Goal: Transaction & Acquisition: Book appointment/travel/reservation

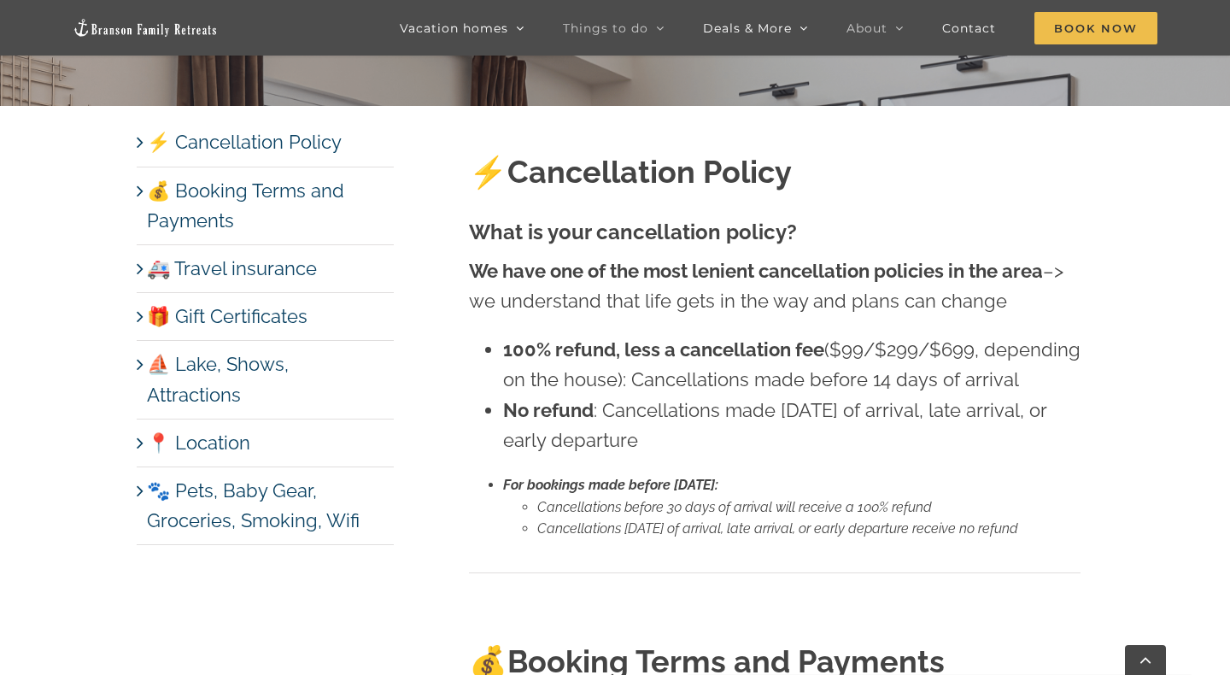
scroll to position [618, 0]
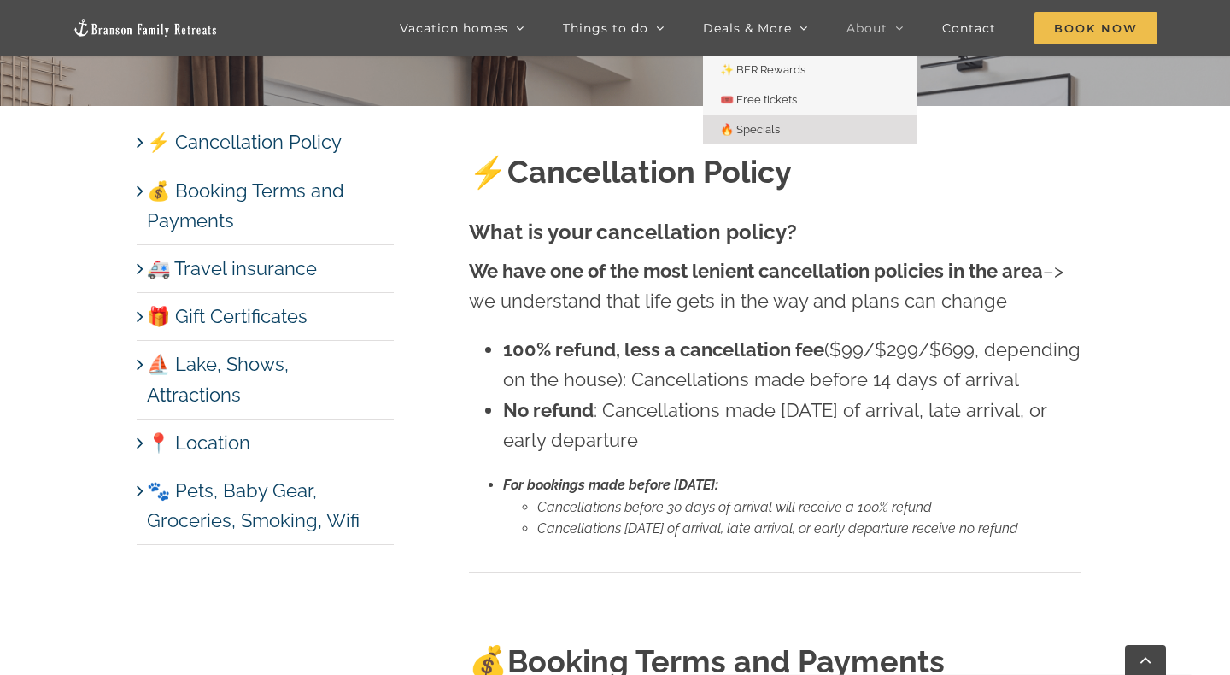
click at [756, 120] on link "🔥 Specials" at bounding box center [810, 130] width 214 height 30
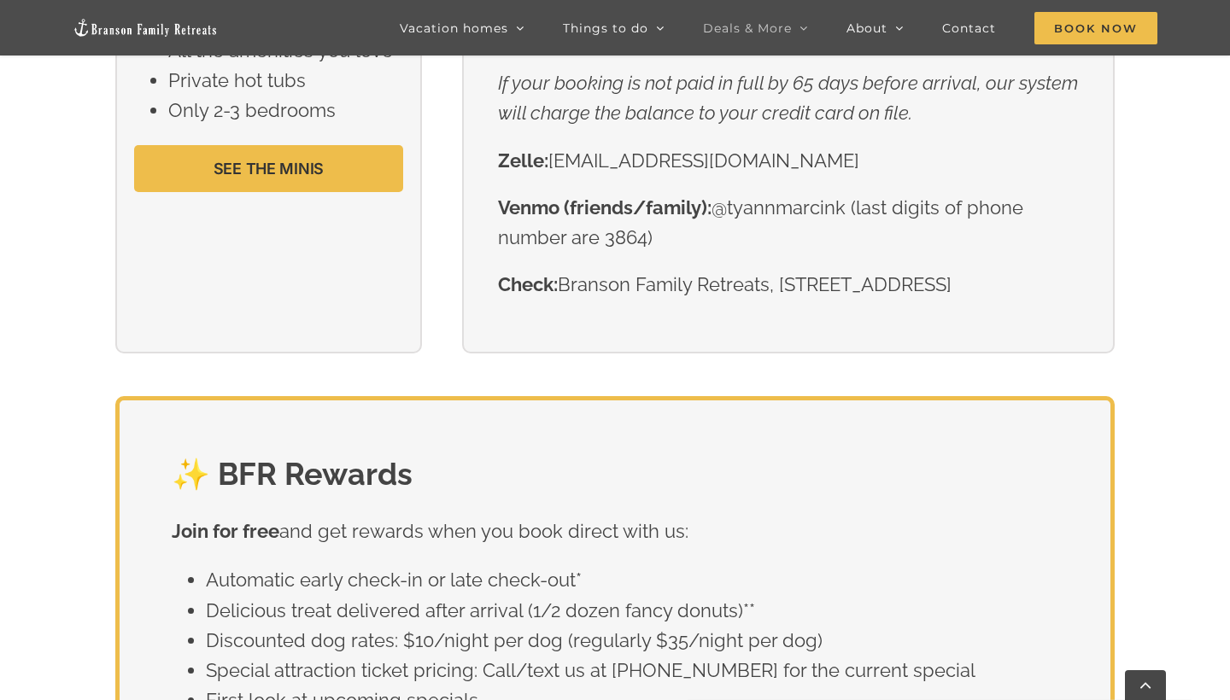
scroll to position [2289, 0]
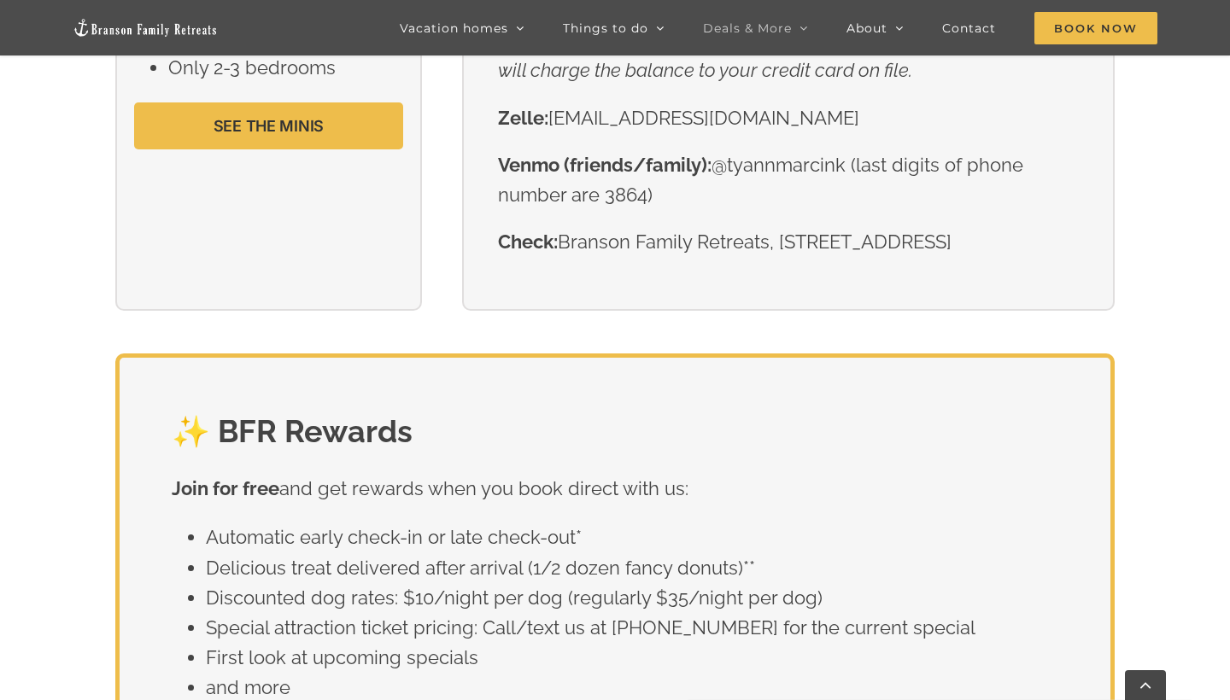
click at [1180, 337] on div "💡 The Minis: Last minute trip with a few of you? You can now book the “mini” ve…" at bounding box center [615, 72] width 1230 height 561
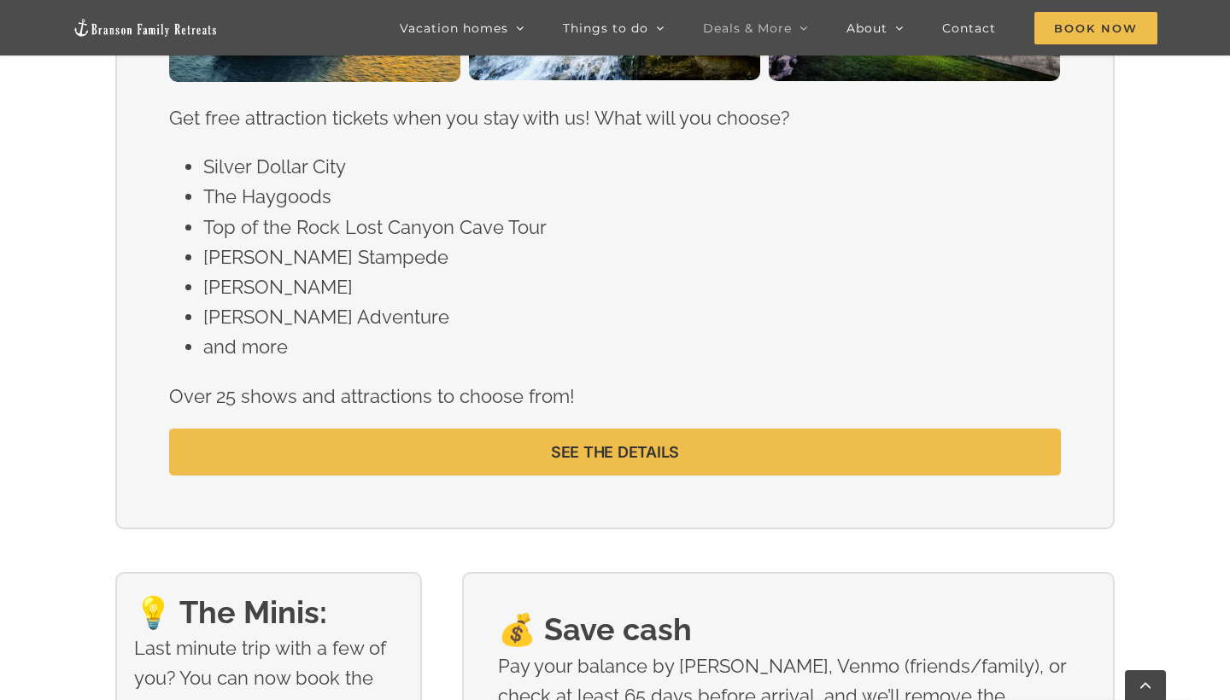
scroll to position [1505, 0]
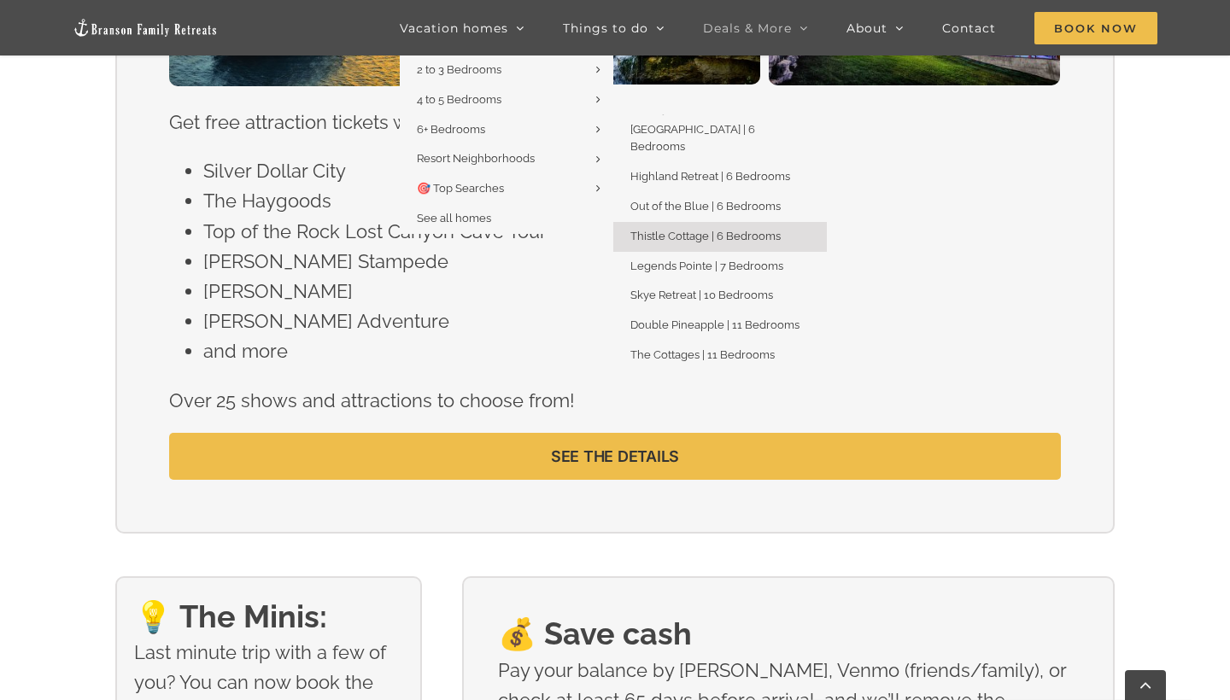
click at [725, 223] on link "Thistle Cottage | 6 Bedrooms" at bounding box center [720, 237] width 214 height 30
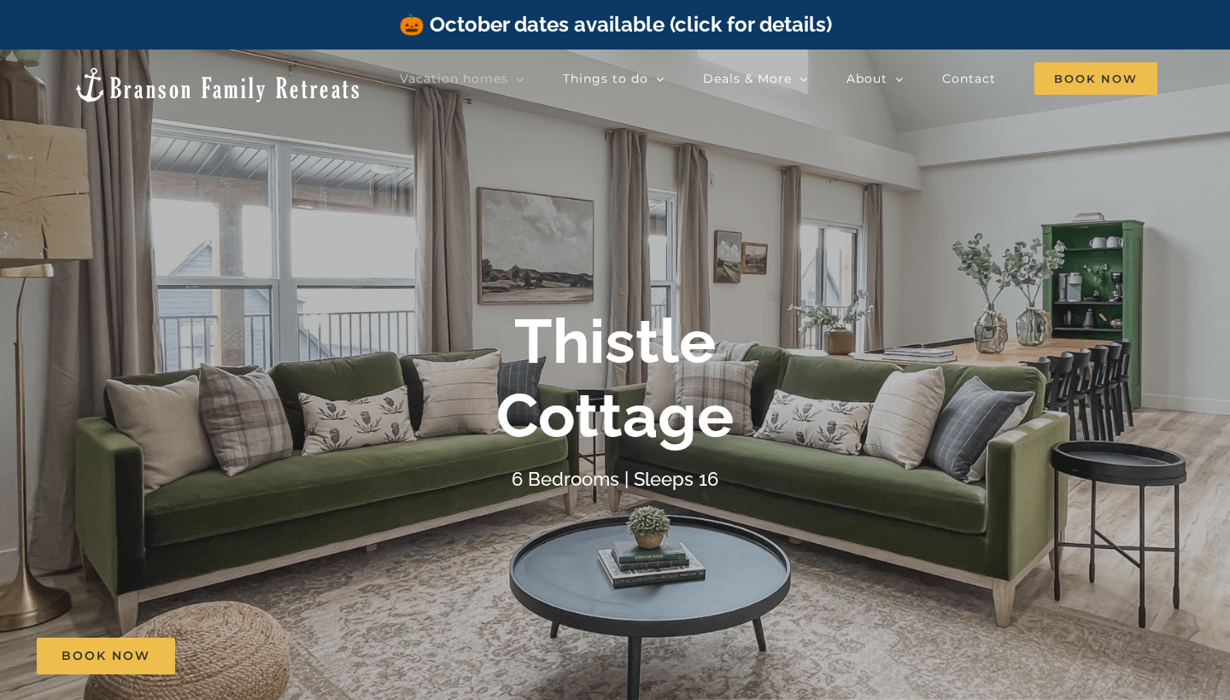
click at [853, 243] on div at bounding box center [615, 400] width 1230 height 700
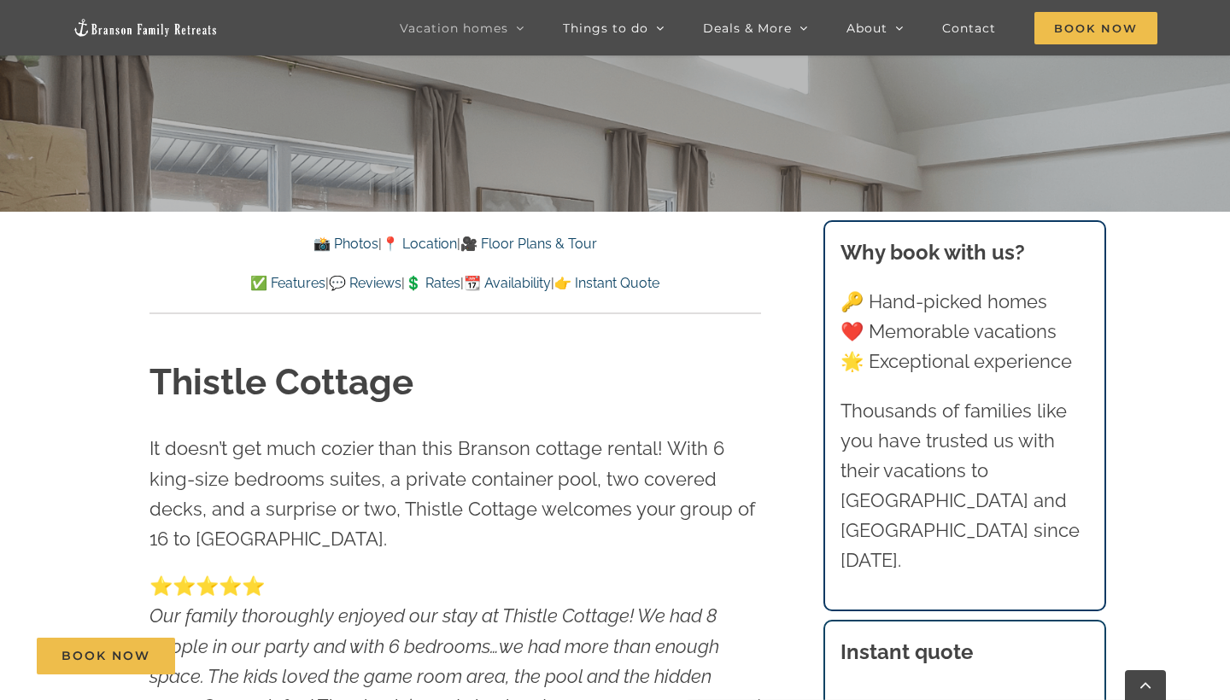
scroll to position [558, 0]
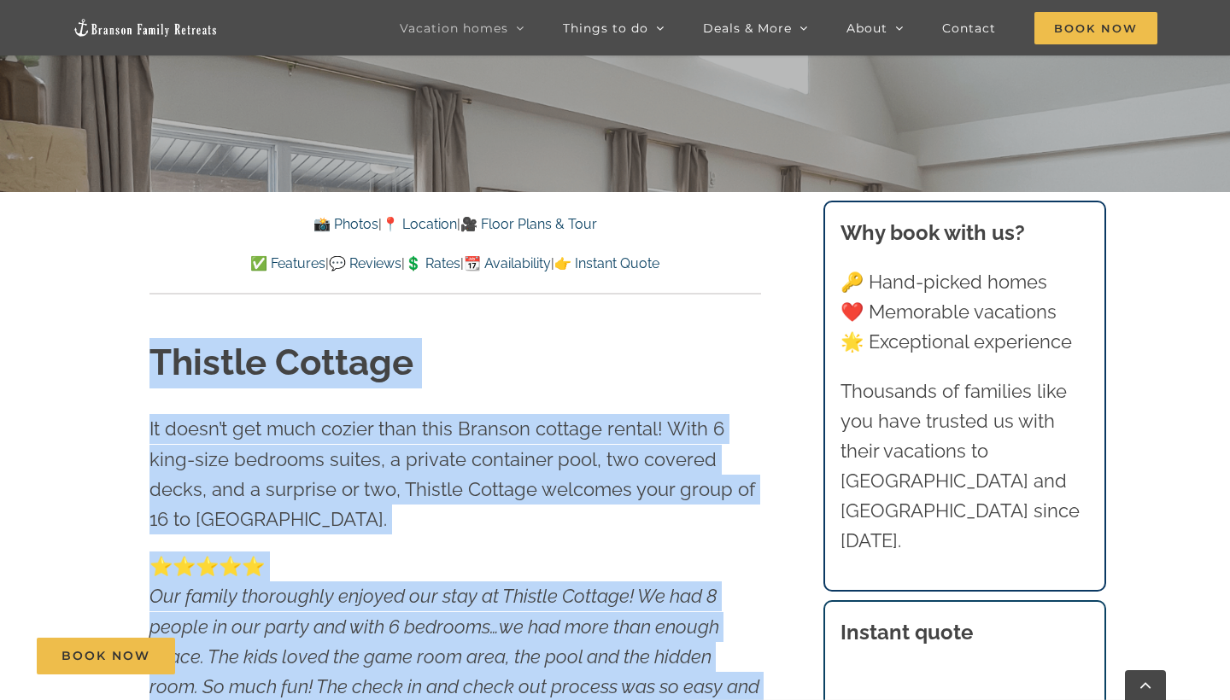
drag, startPoint x: 316, startPoint y: 304, endPoint x: 391, endPoint y: 700, distance: 402.5
click at [391, 700] on div "Thistle Cottage It doesn’t get much cozier than this Branson cottage rental! Wi…" at bounding box center [455, 596] width 680 height 601
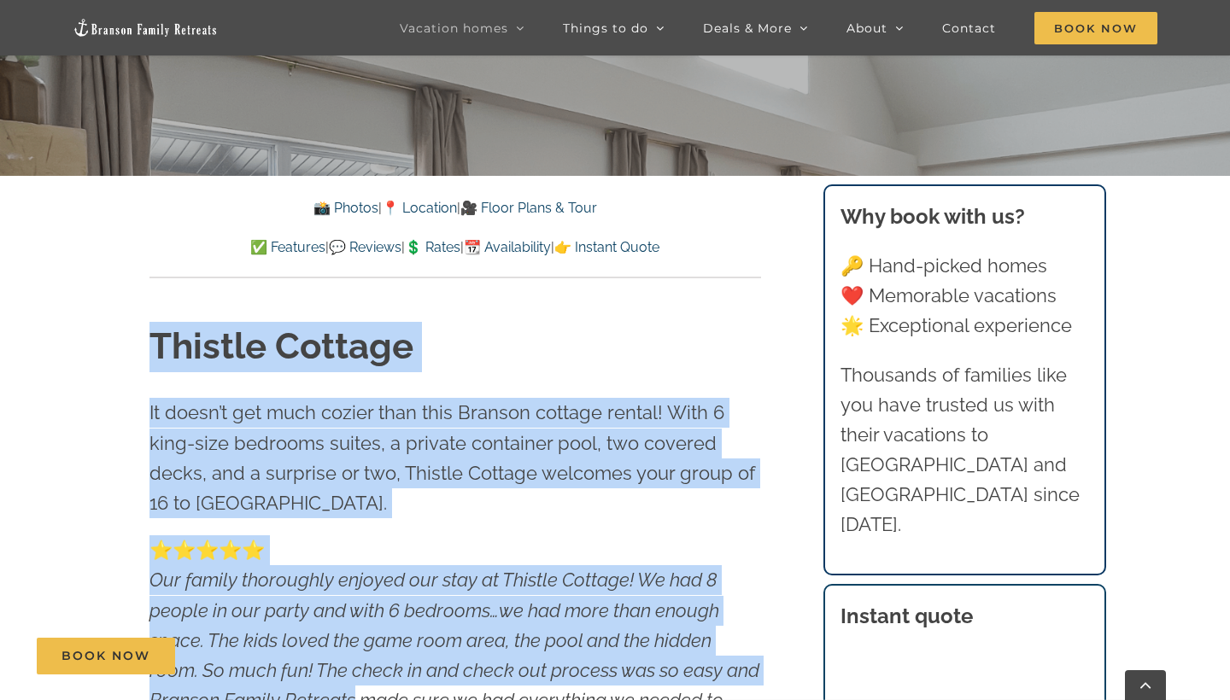
click at [782, 296] on div "Thistle Cottage It doesn’t get much cozier than this Branson cottage rental! Wi…" at bounding box center [455, 579] width 680 height 601
drag, startPoint x: 199, startPoint y: 307, endPoint x: 249, endPoint y: 700, distance: 396.0
click at [247, 700] on div "Thistle Cottage It doesn’t get much cozier than this Branson cottage rental! Wi…" at bounding box center [455, 579] width 680 height 601
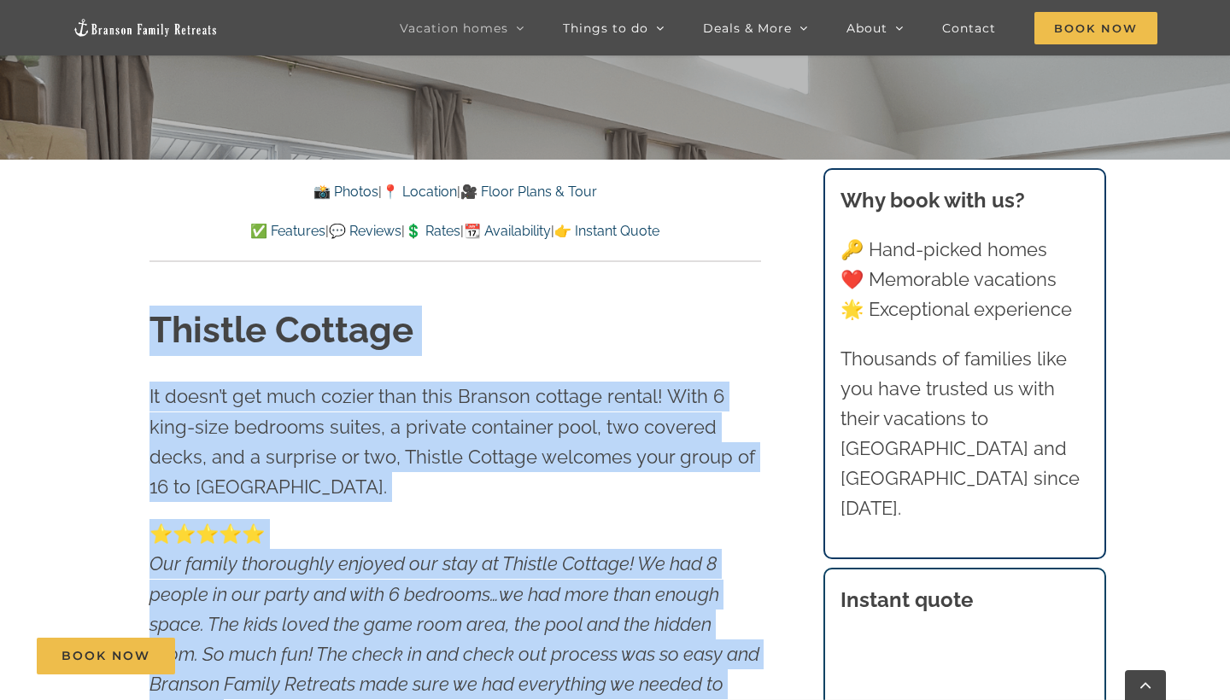
click at [494, 300] on div "Thistle Cottage It doesn’t get much cozier than this Branson cottage rental! Wi…" at bounding box center [455, 563] width 680 height 601
drag, startPoint x: 348, startPoint y: 270, endPoint x: 383, endPoint y: 700, distance: 431.1
click at [383, 700] on div "Thistle Cottage It doesn’t get much cozier than this Branson cottage rental! Wi…" at bounding box center [455, 563] width 680 height 601
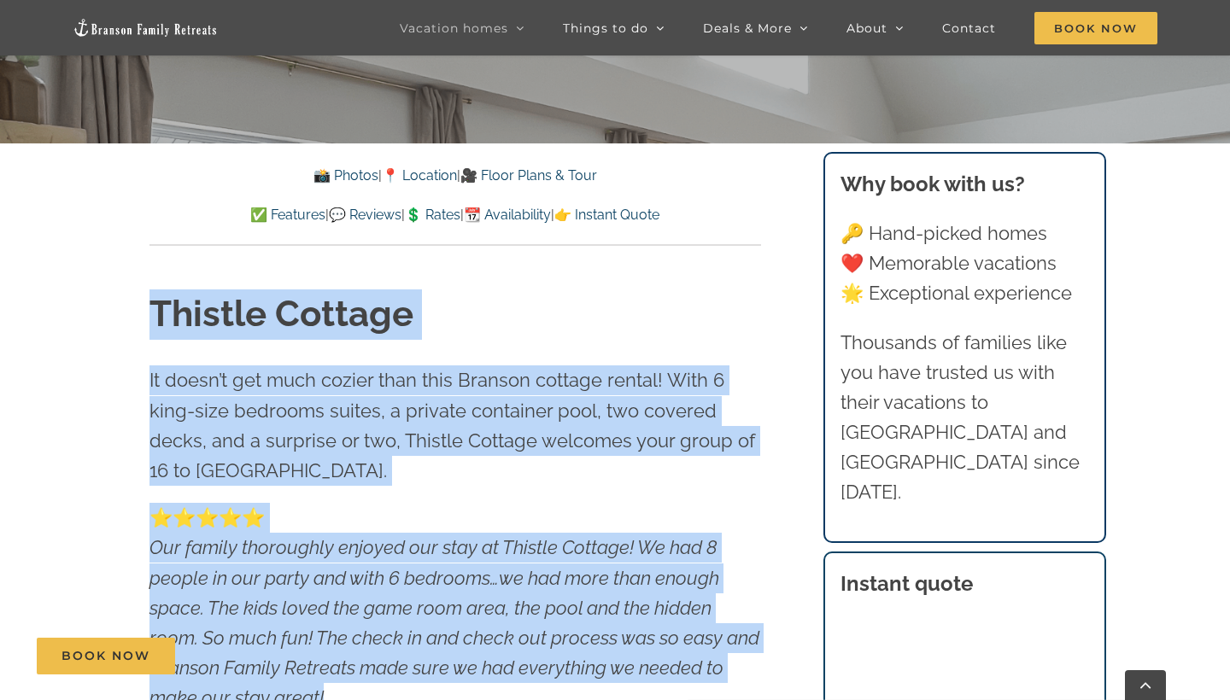
click at [467, 261] on div "Thistle Cottage It doesn’t get much cozier than this Branson cottage rental! Wi…" at bounding box center [455, 547] width 680 height 601
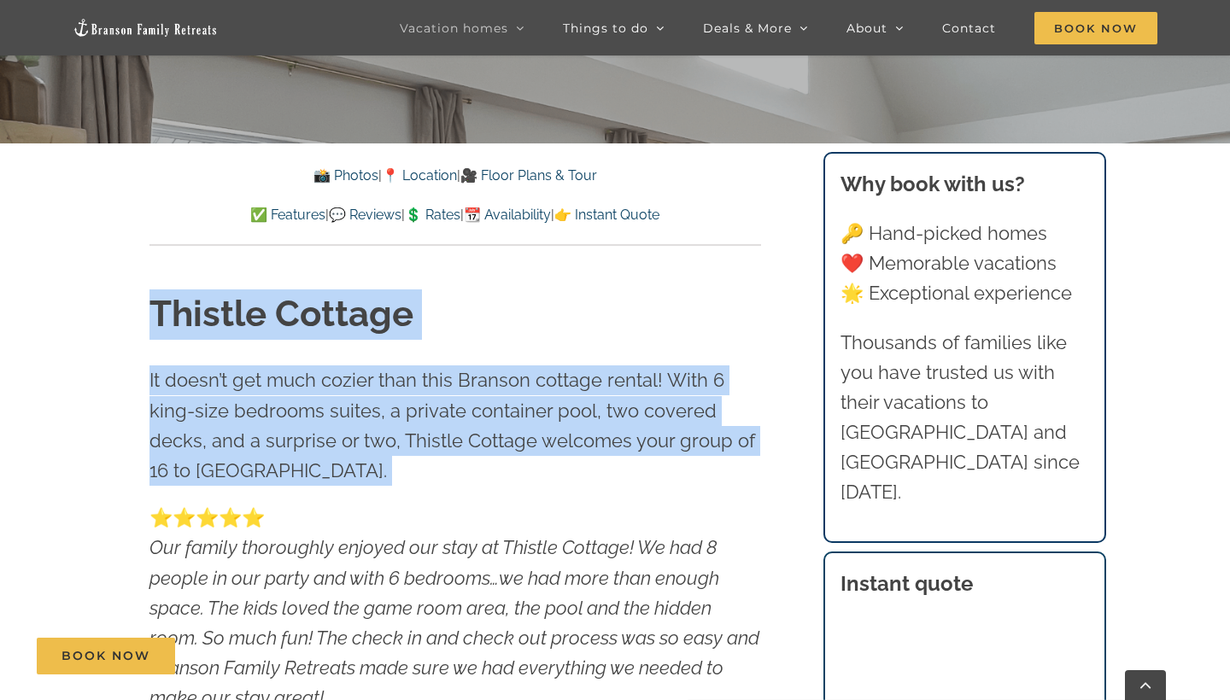
drag, startPoint x: 143, startPoint y: 289, endPoint x: 392, endPoint y: 542, distance: 355.1
click at [392, 542] on div "Thistle Cottage It doesn’t get much cozier than this Branson cottage rental! Wi…" at bounding box center [455, 547] width 680 height 601
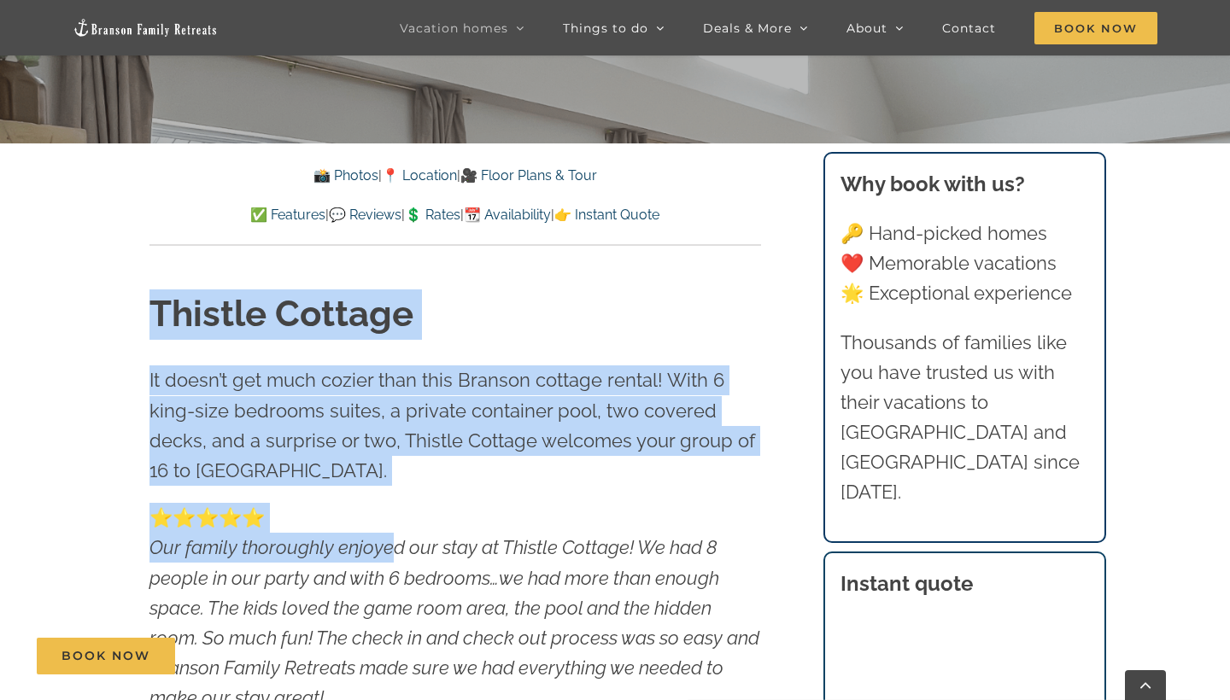
click at [577, 273] on div "Thistle Cottage It doesn’t get much cozier than this Branson cottage rental! Wi…" at bounding box center [455, 547] width 680 height 601
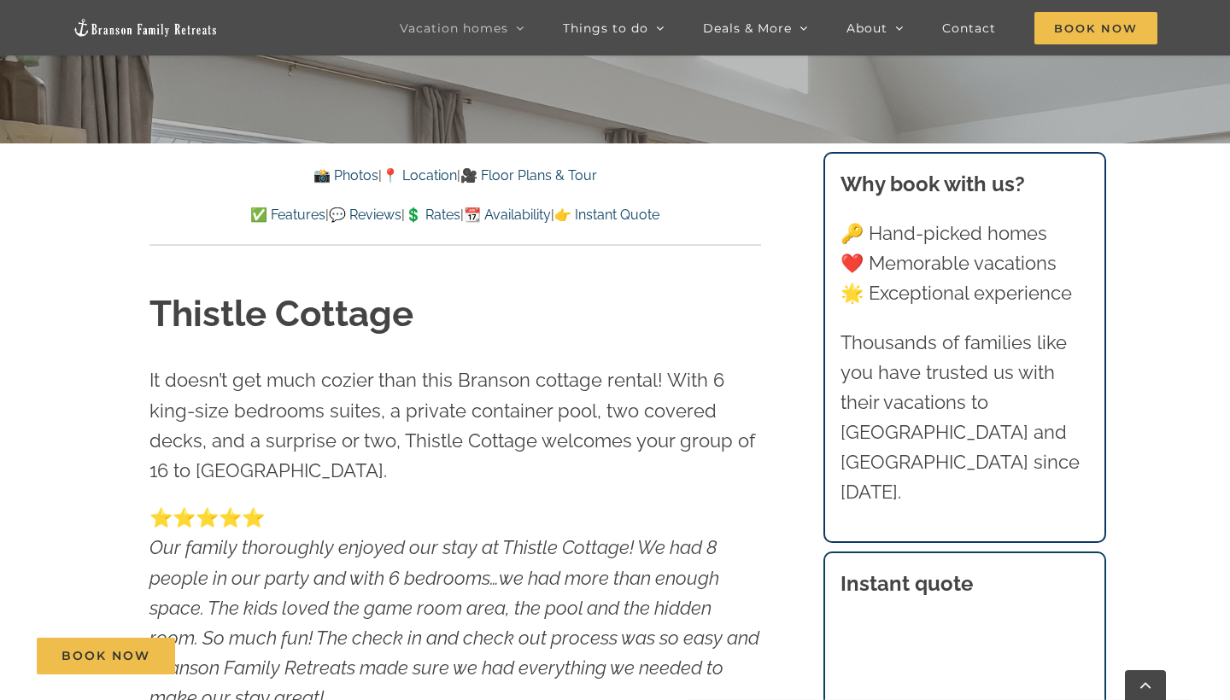
drag, startPoint x: 149, startPoint y: 245, endPoint x: 158, endPoint y: 262, distance: 19.1
click at [150, 247] on div "Thistle Cottage It doesn’t get much cozier than this Branson cottage rental! Wi…" at bounding box center [455, 547] width 680 height 601
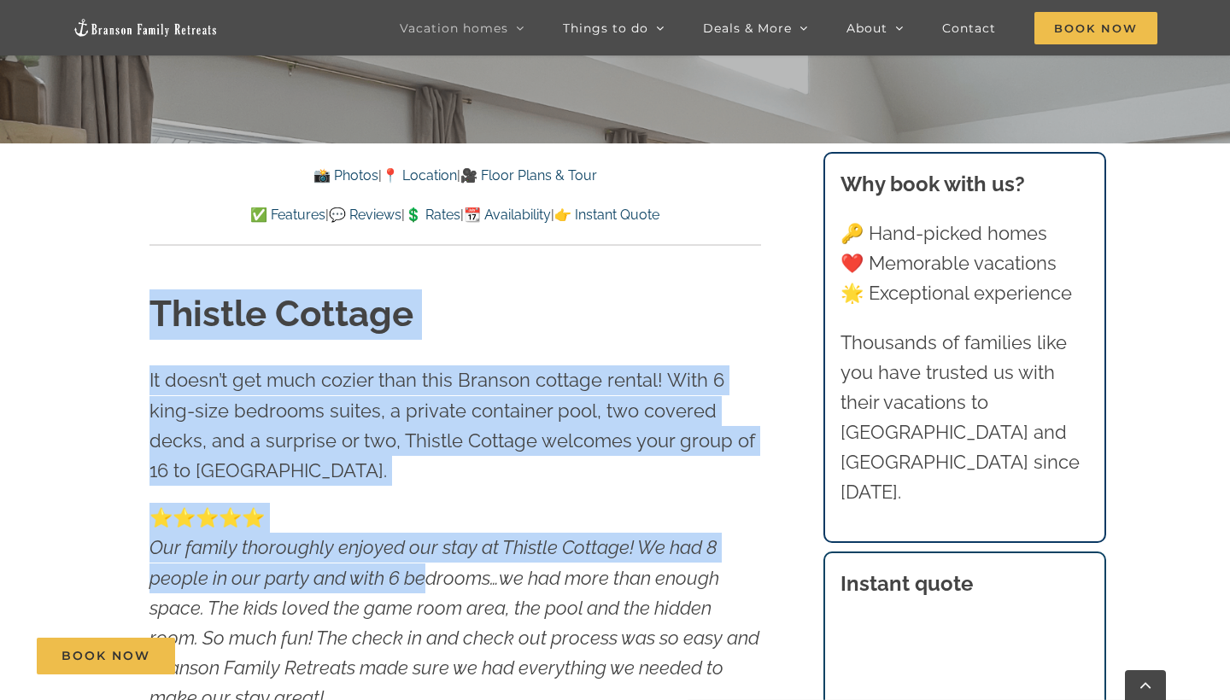
drag, startPoint x: 158, startPoint y: 262, endPoint x: 597, endPoint y: 700, distance: 619.6
click at [587, 700] on div "Thistle Cottage It doesn’t get much cozier than this Branson cottage rental! Wi…" at bounding box center [455, 547] width 680 height 601
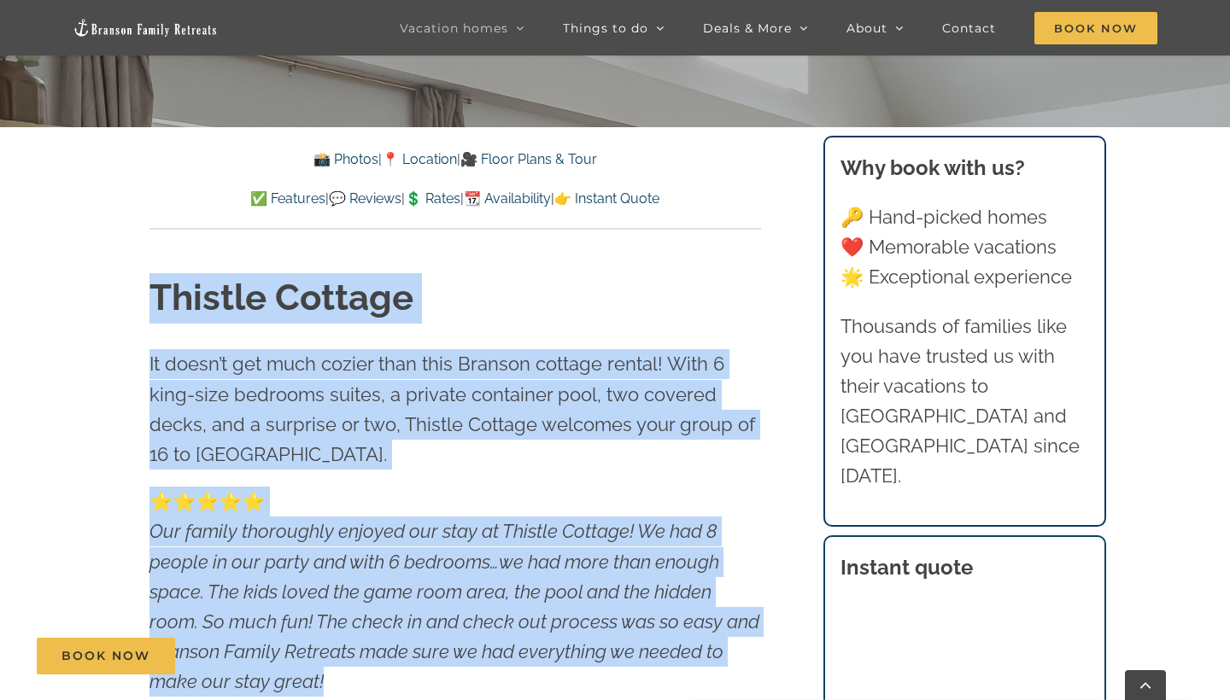
click at [759, 349] on p "It doesn’t get much cozier than this Branson cottage rental! With 6 king-size b…" at bounding box center [455, 409] width 612 height 120
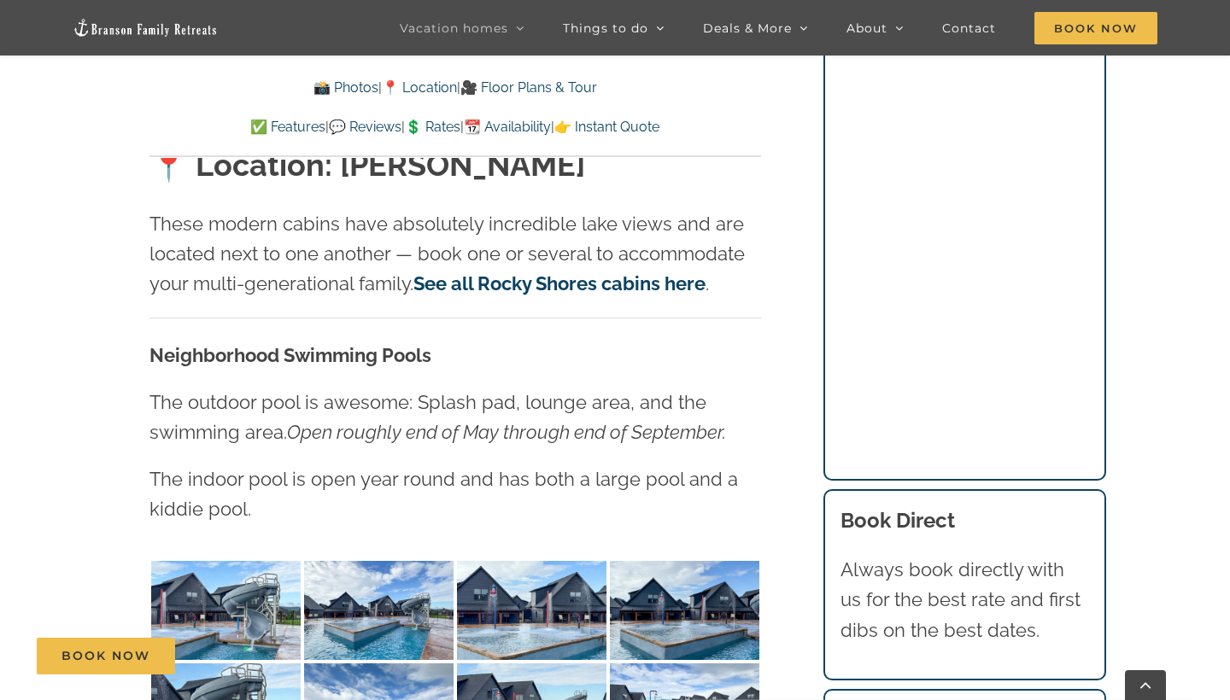
scroll to position [3879, 0]
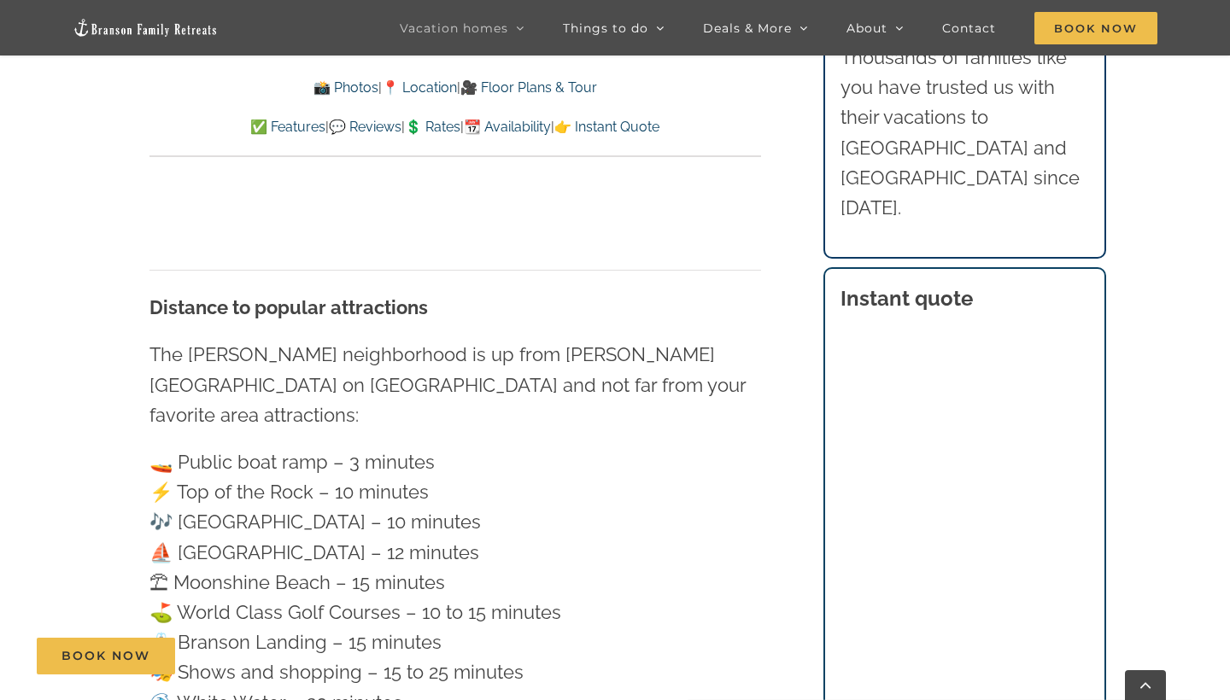
scroll to position [5146, 0]
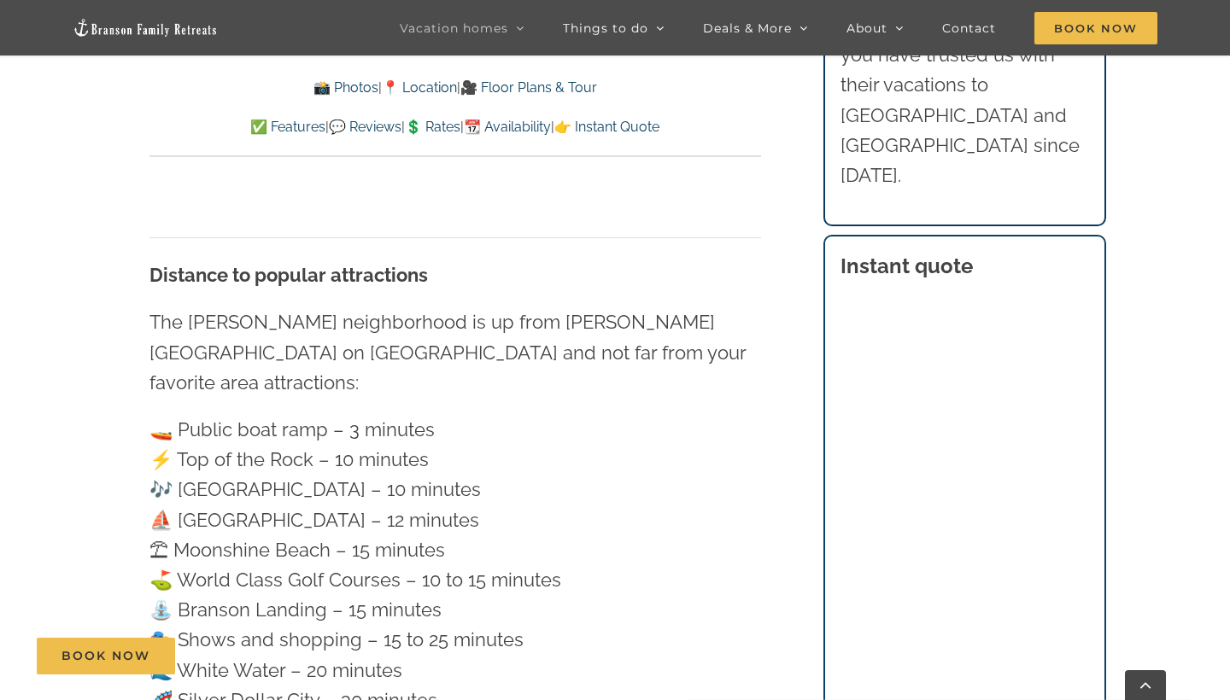
click at [627, 422] on p "🚤 Public boat ramp – 3 minutes ⚡️ Top of the Rock – 10 minutes 🎶 Thunder Ridge …" at bounding box center [455, 565] width 612 height 301
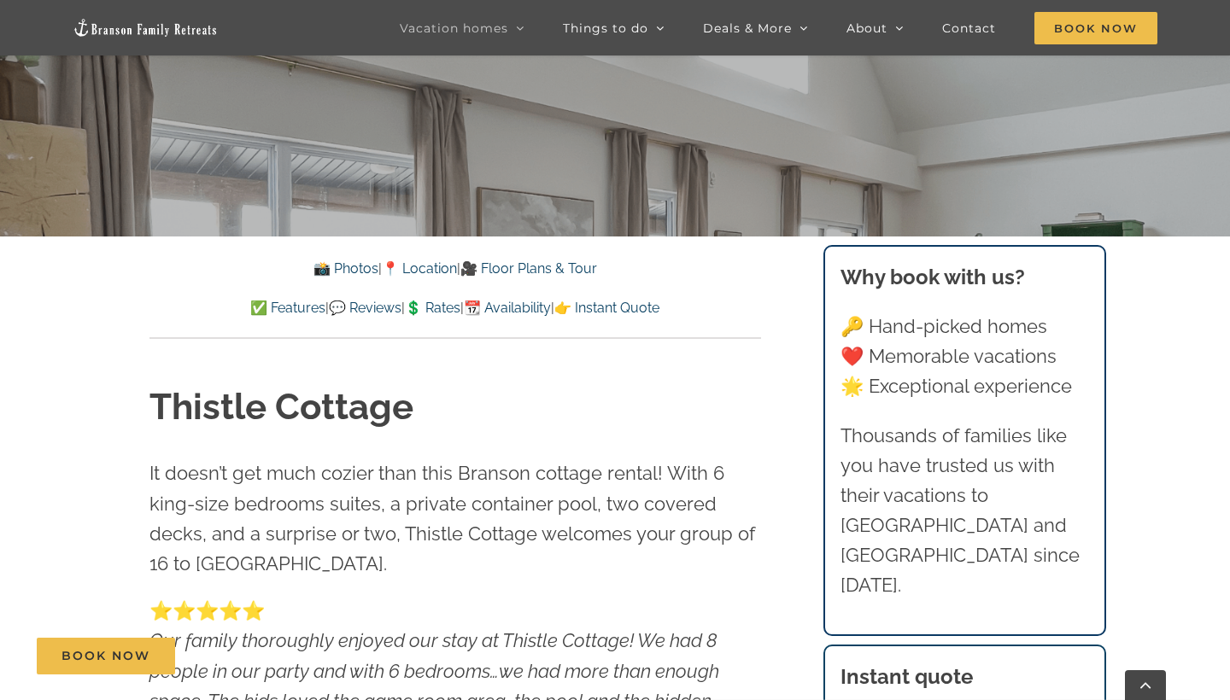
scroll to position [538, 0]
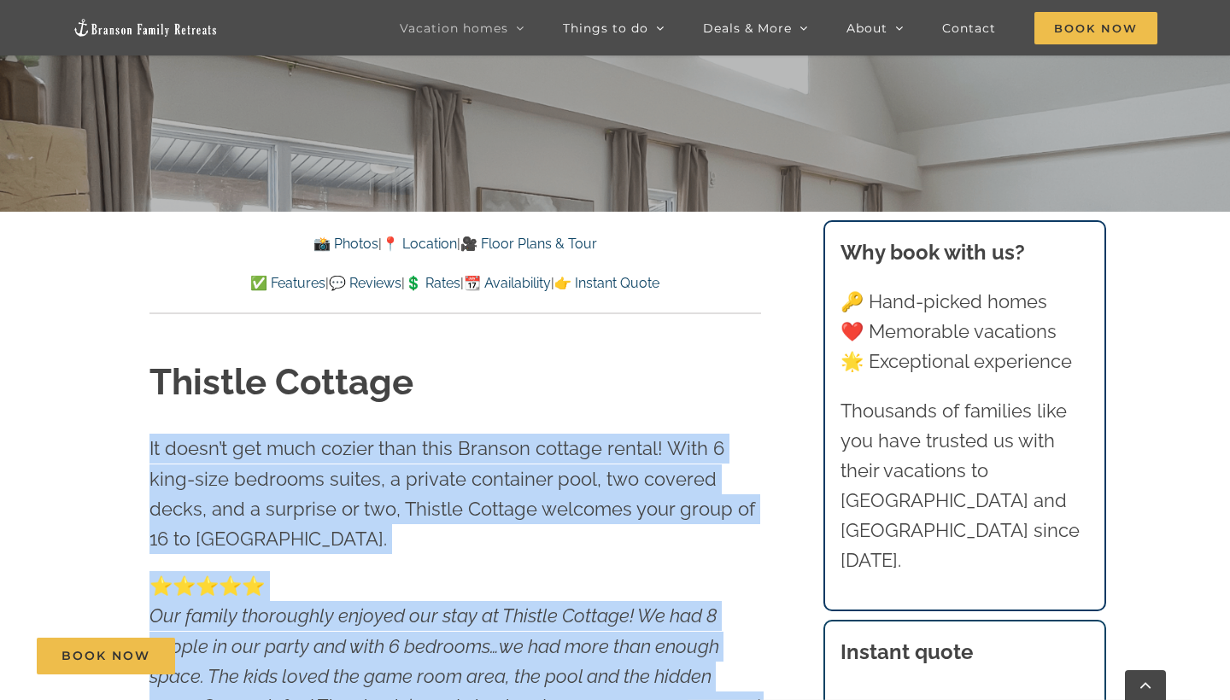
drag, startPoint x: 550, startPoint y: 378, endPoint x: 583, endPoint y: 700, distance: 322.9
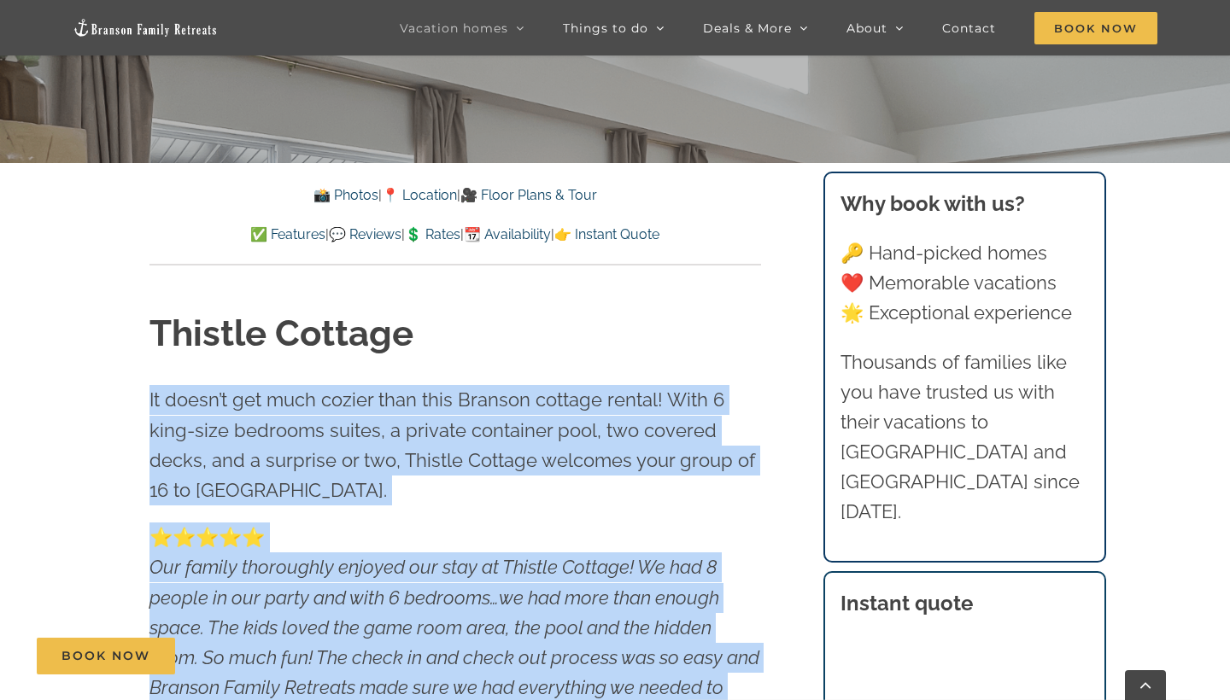
click at [688, 324] on h1 "Thistle Cottage" at bounding box center [455, 334] width 612 height 50
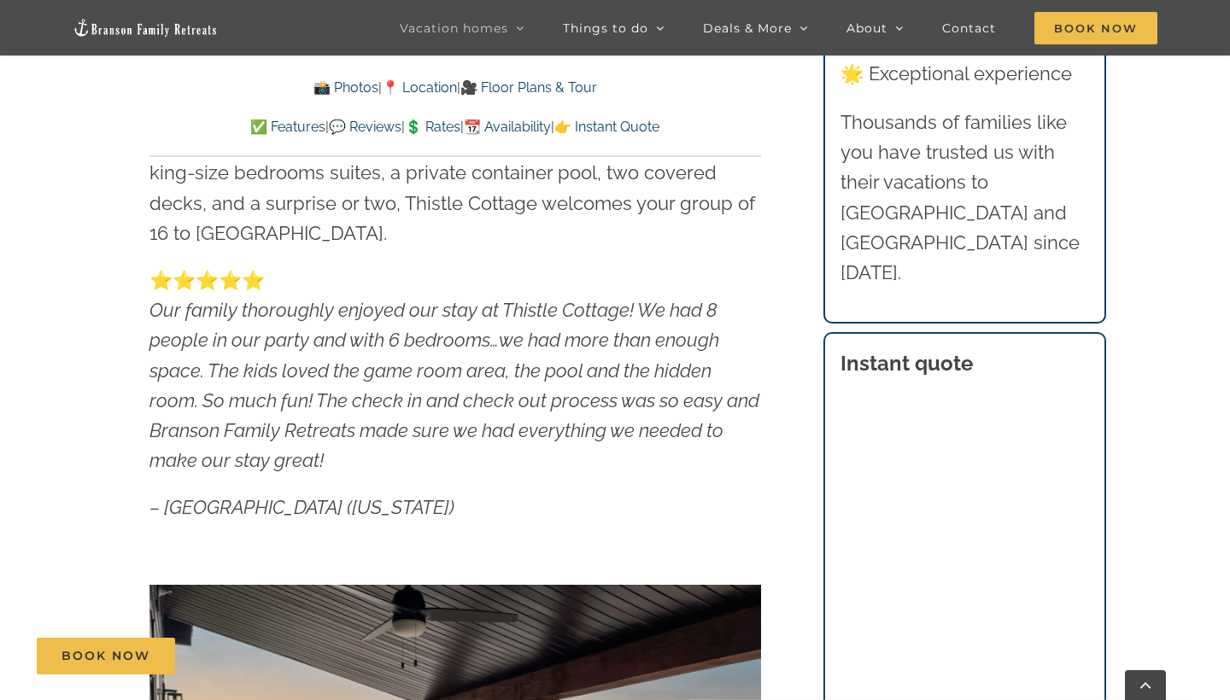
scroll to position [850, 0]
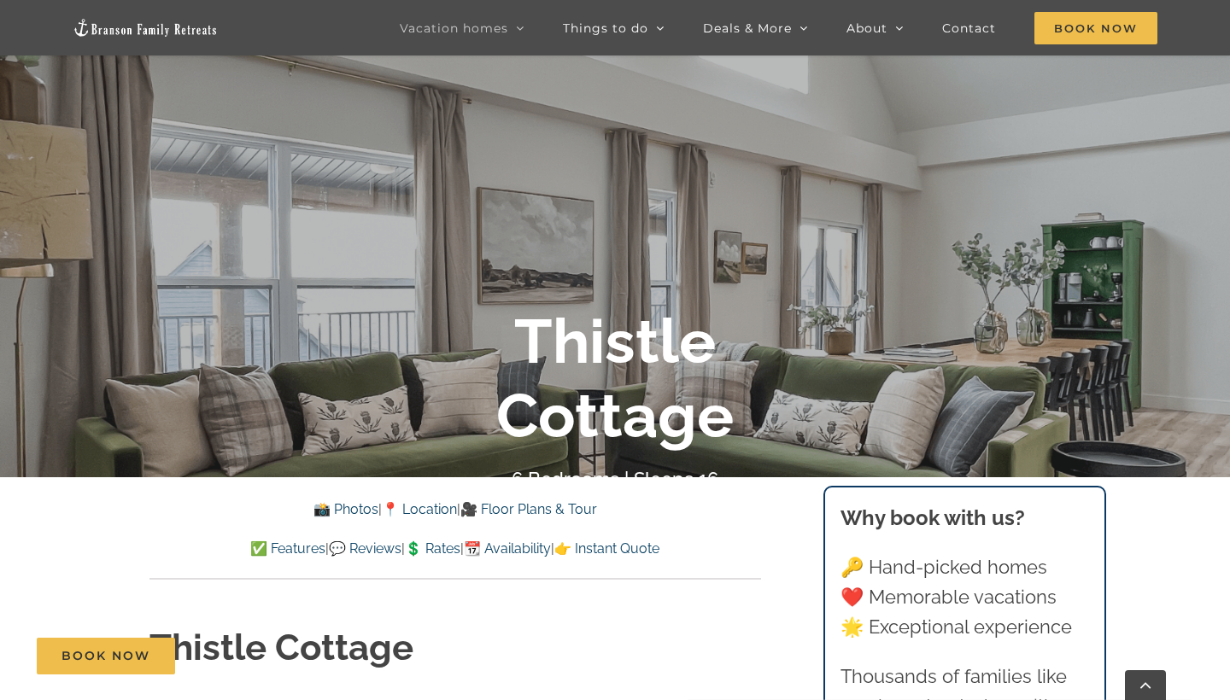
scroll to position [0, 0]
